Goal: Obtain resource: Download file/media

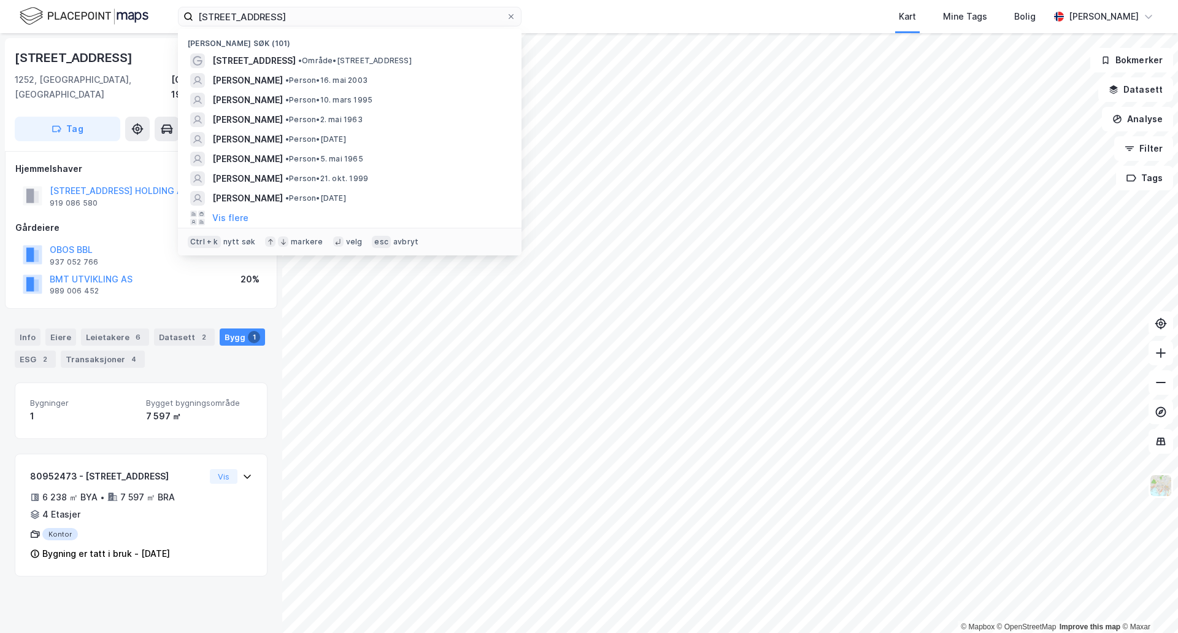
click at [164, 28] on div "[STREET_ADDRESS] Nylige søk (101) [STREET_ADDRESS] • Område • [STREET_ADDRESS] …" at bounding box center [589, 16] width 1178 height 33
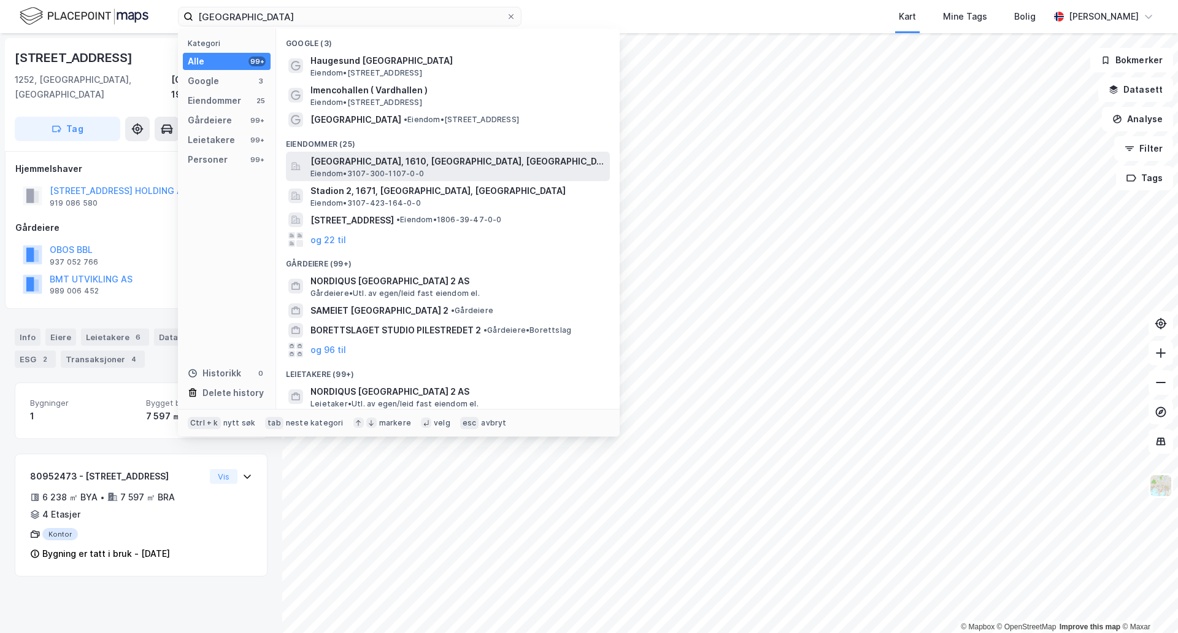
type input "[GEOGRAPHIC_DATA]"
click at [382, 172] on span "Eiendom • 3107-300-1107-0-0" at bounding box center [368, 174] width 114 height 10
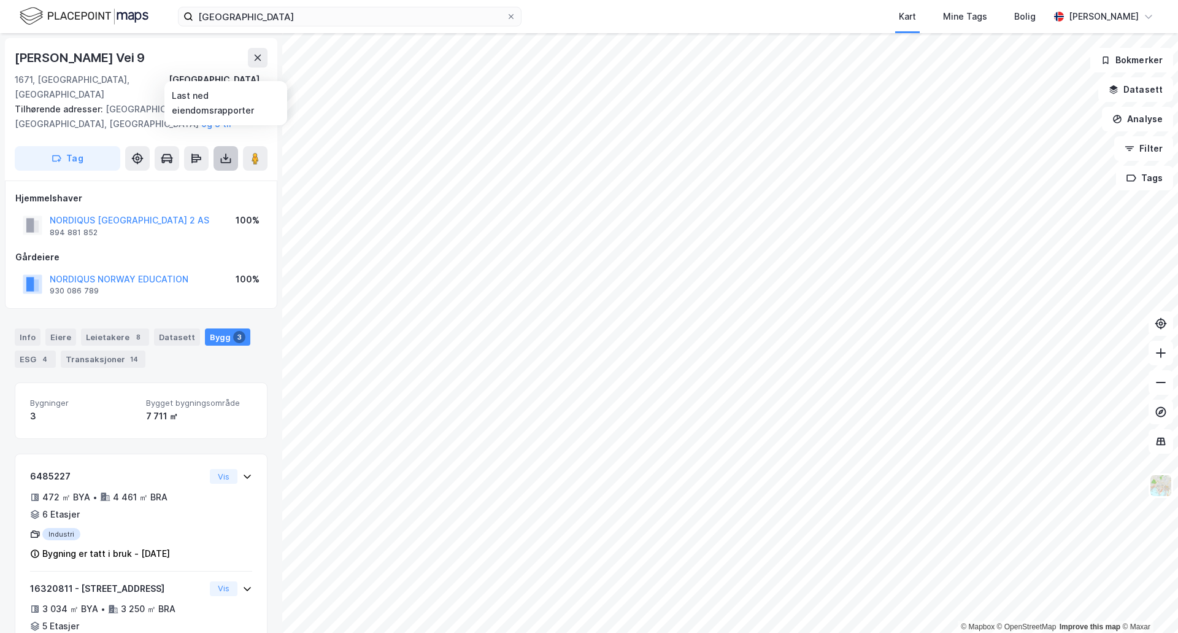
click at [229, 152] on icon at bounding box center [226, 158] width 12 height 12
click at [161, 178] on div "Last ned grunnbok" at bounding box center [164, 183] width 71 height 10
